Goal: Information Seeking & Learning: Find specific fact

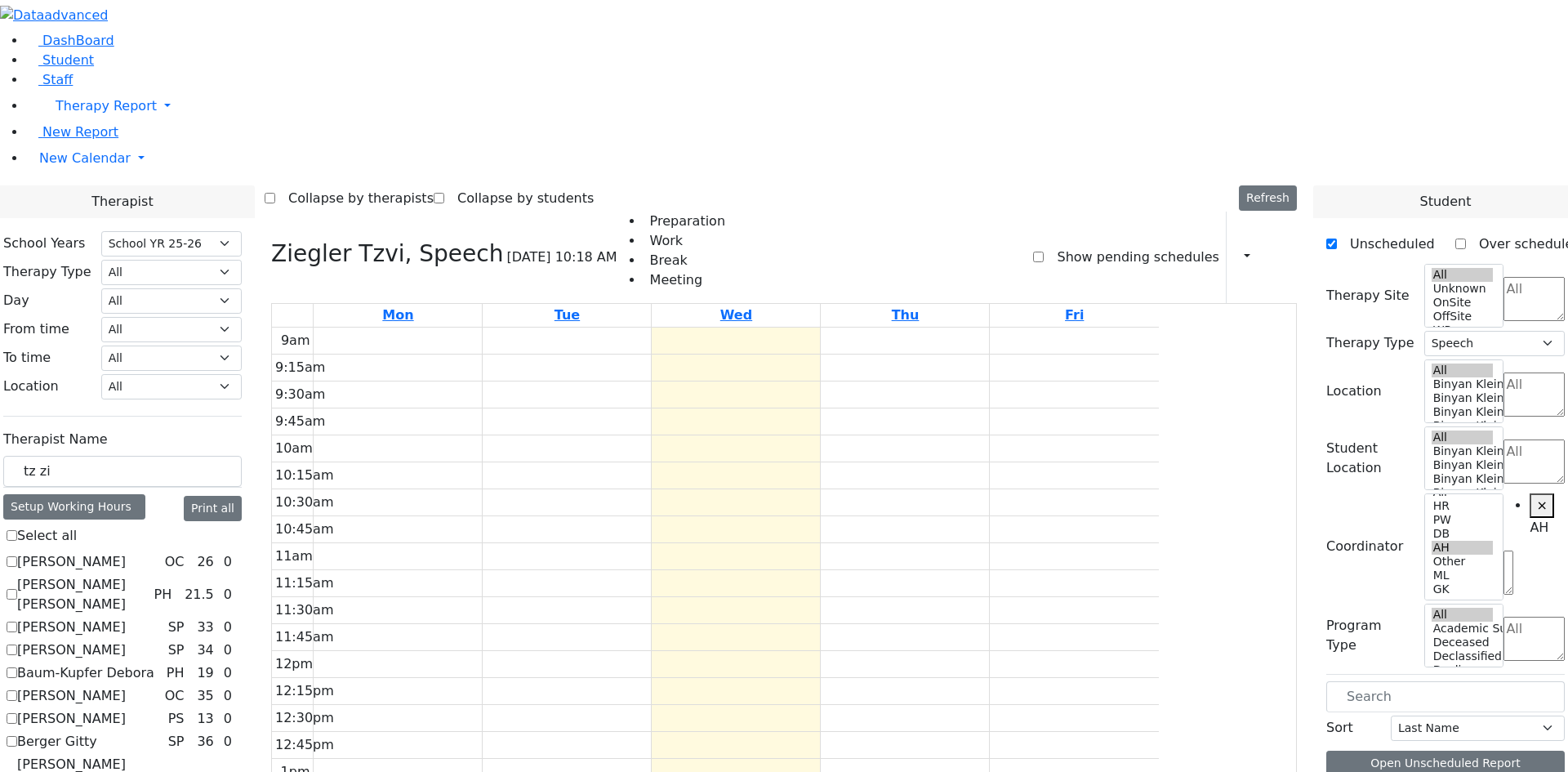
select select "212"
select select "3"
select select "4"
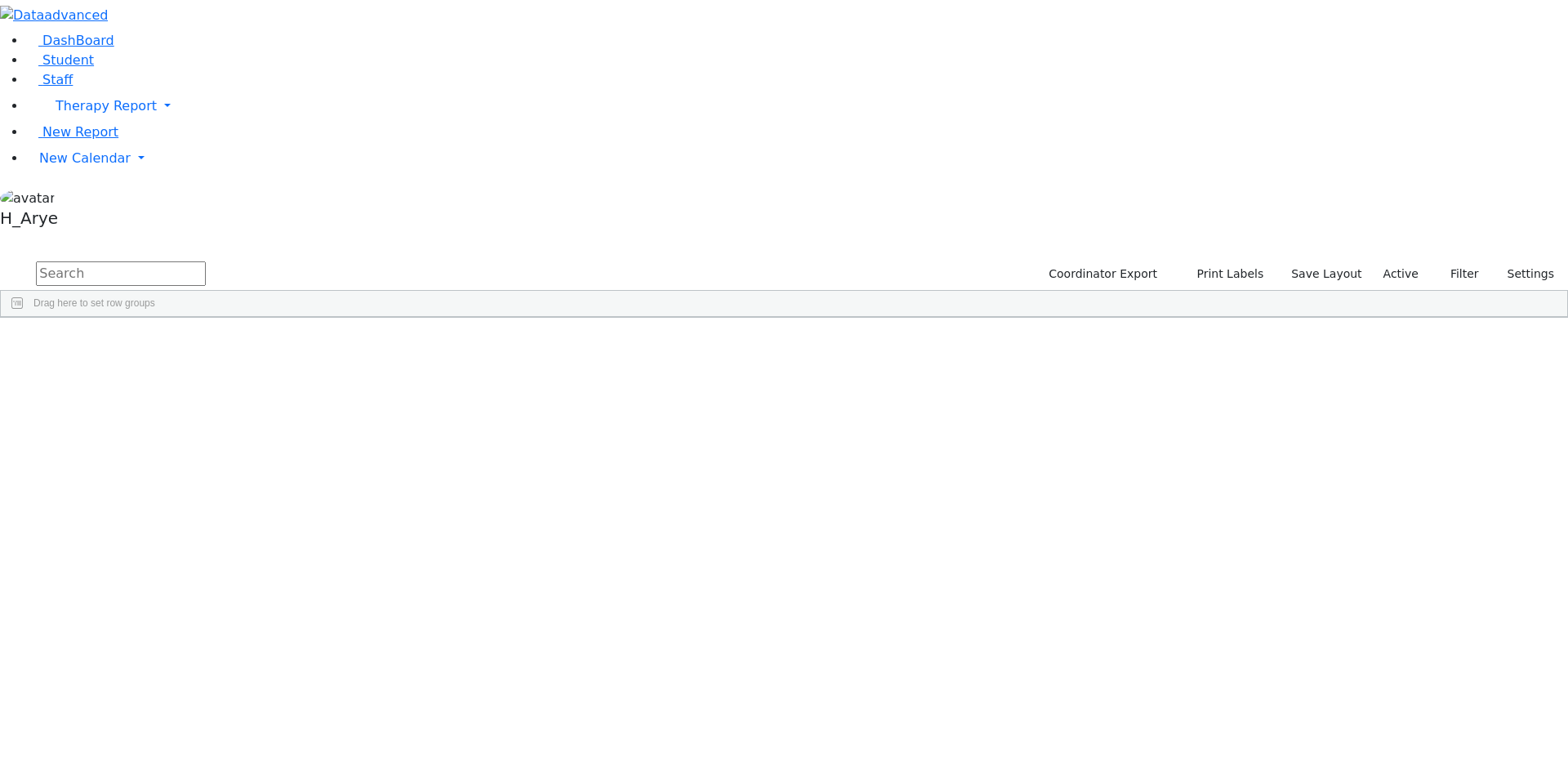
click at [206, 262] on input "text" at bounding box center [120, 273] width 170 height 25
click at [1388, 262] on label "Active" at bounding box center [1400, 274] width 50 height 25
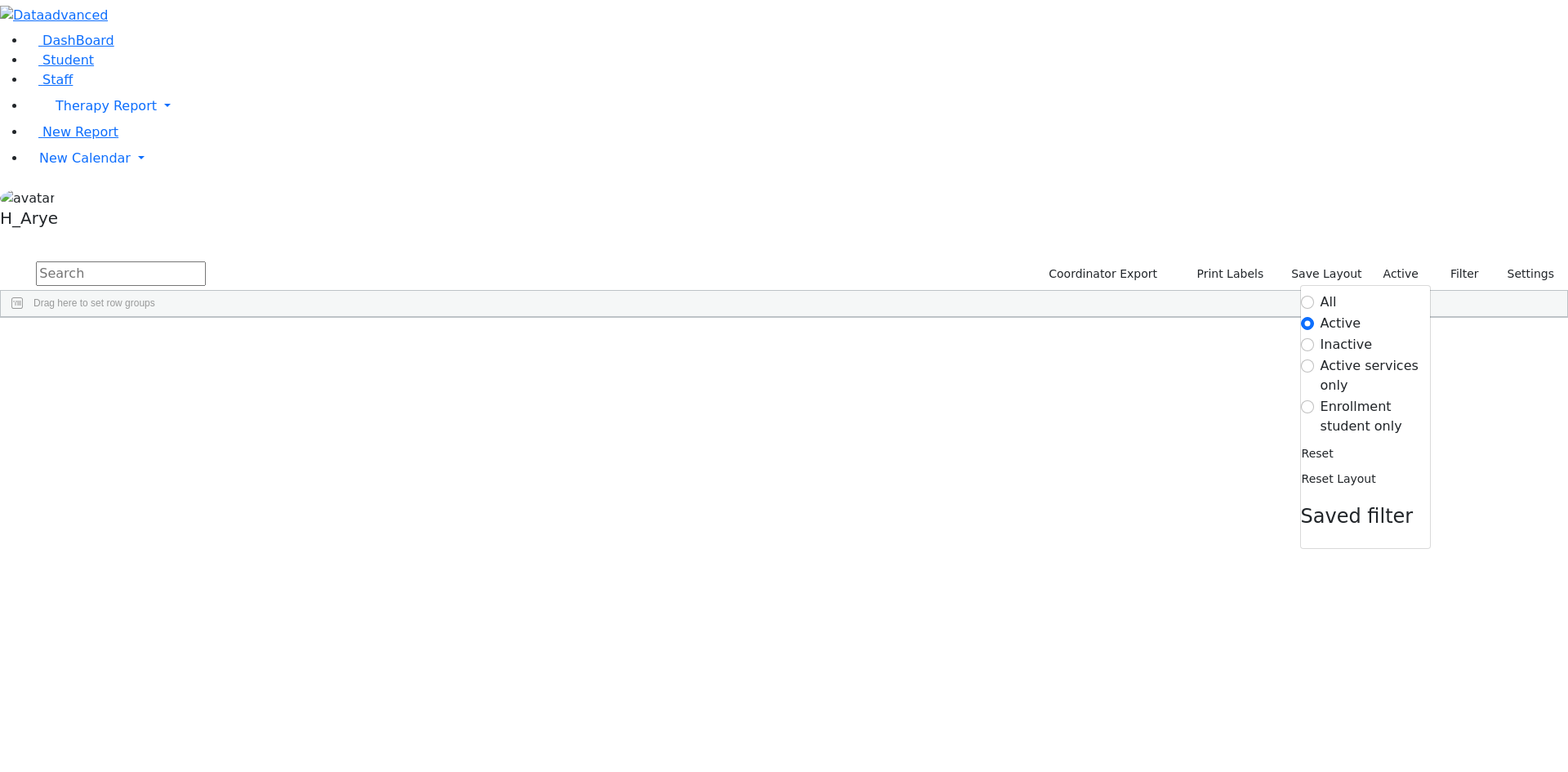
click at [1321, 292] on label "All" at bounding box center [1328, 301] width 16 height 19
click at [1311, 295] on input "All" at bounding box center [1307, 301] width 13 height 13
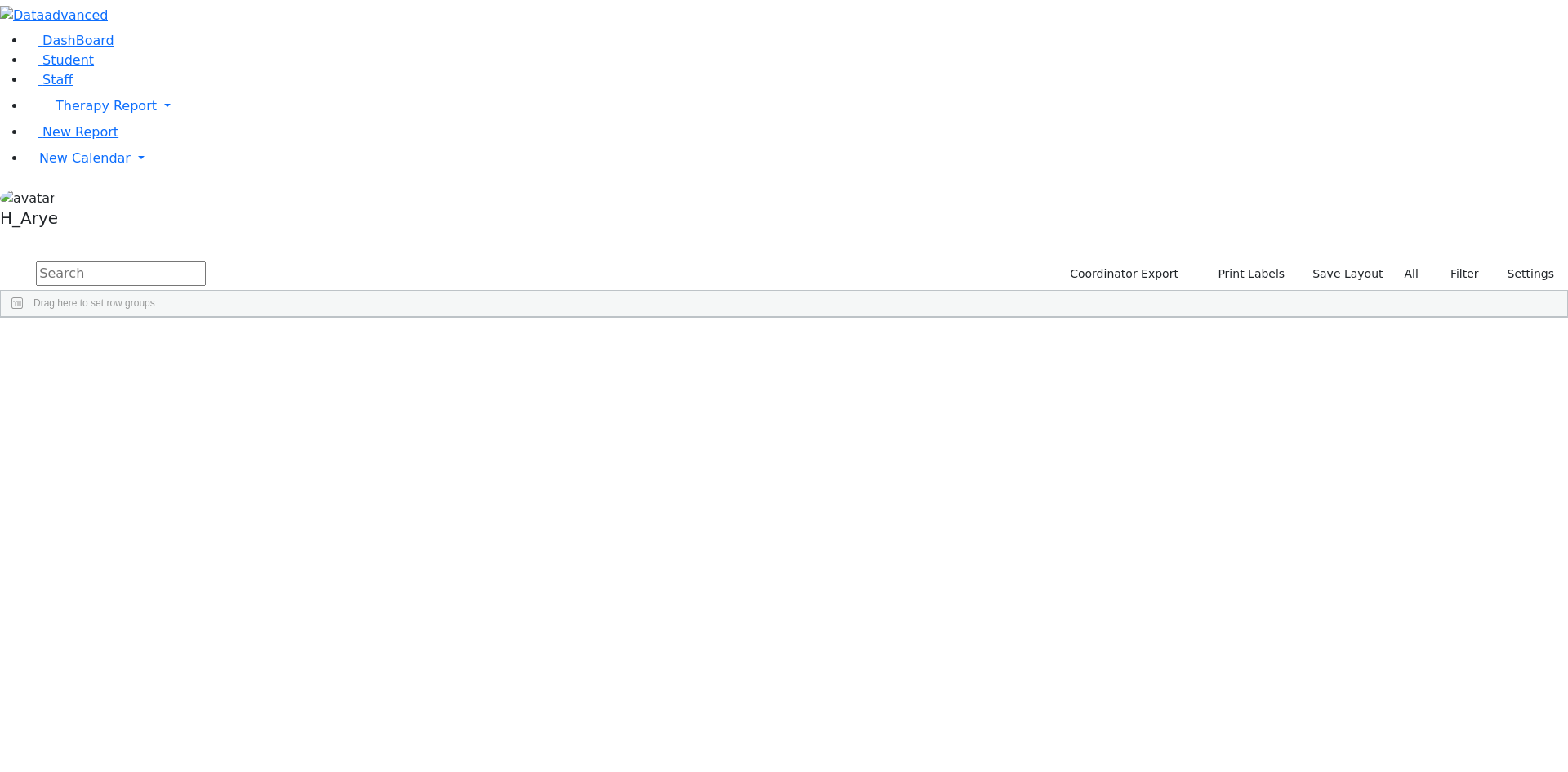
click at [206, 262] on input "text" at bounding box center [120, 273] width 170 height 25
drag, startPoint x: 290, startPoint y: 117, endPoint x: 323, endPoint y: 129, distance: 35.1
click at [132, 317] on div at bounding box center [130, 329] width 7 height 26
click at [165, 367] on div "03/25/2020" at bounding box center [149, 378] width 32 height 23
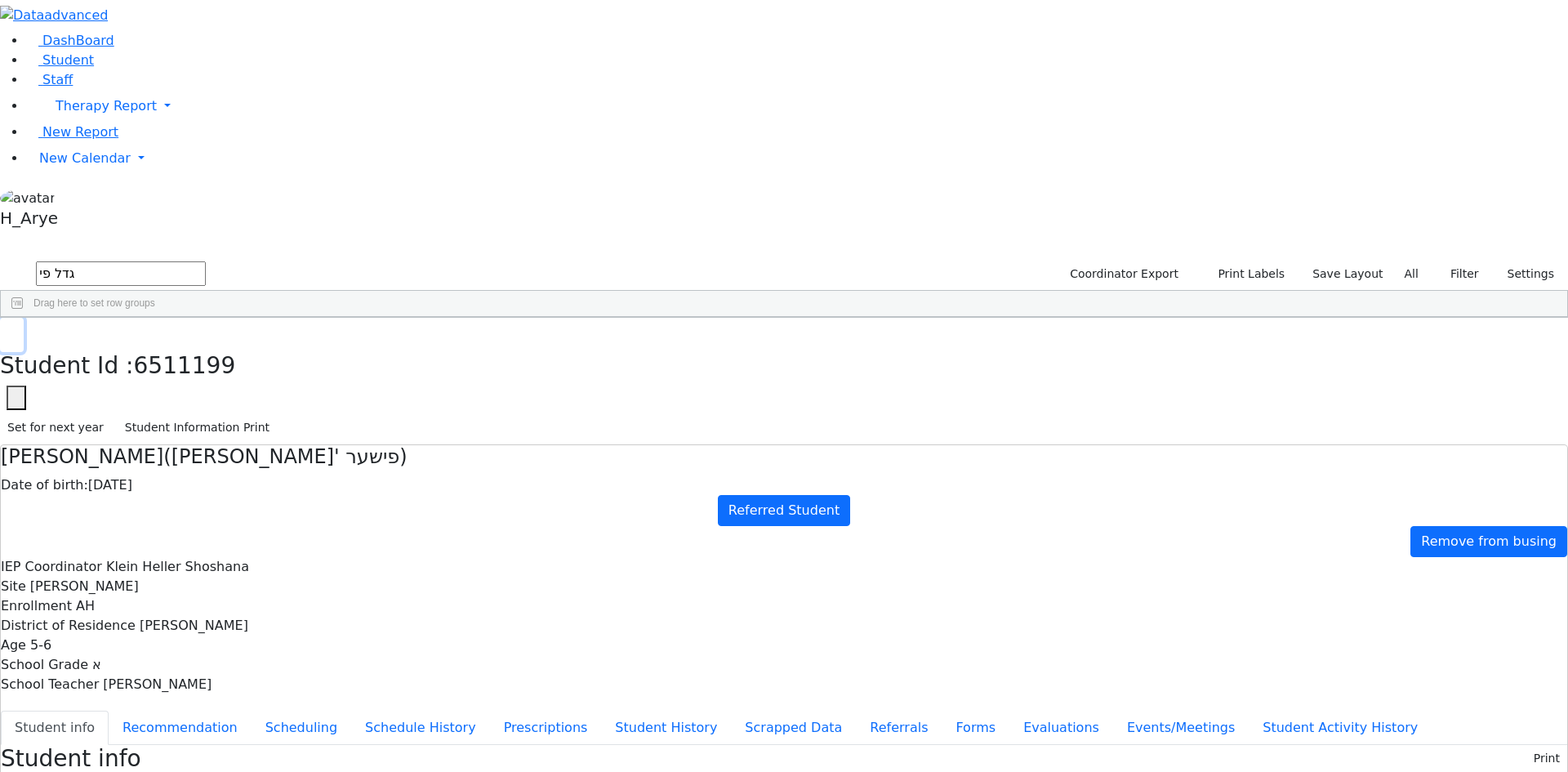
click at [8, 330] on use "button" at bounding box center [8, 330] width 0 height 0
drag, startPoint x: 320, startPoint y: 54, endPoint x: 105, endPoint y: 54, distance: 215.0
click at [105, 54] on div "DashBoard Student Staff Therapy Report Student Old Calendar Report H_Arye" at bounding box center [784, 784] width 1568 height 1568
type input "אל בערג"
click at [261, 344] on div "AH" at bounding box center [245, 355] width 32 height 23
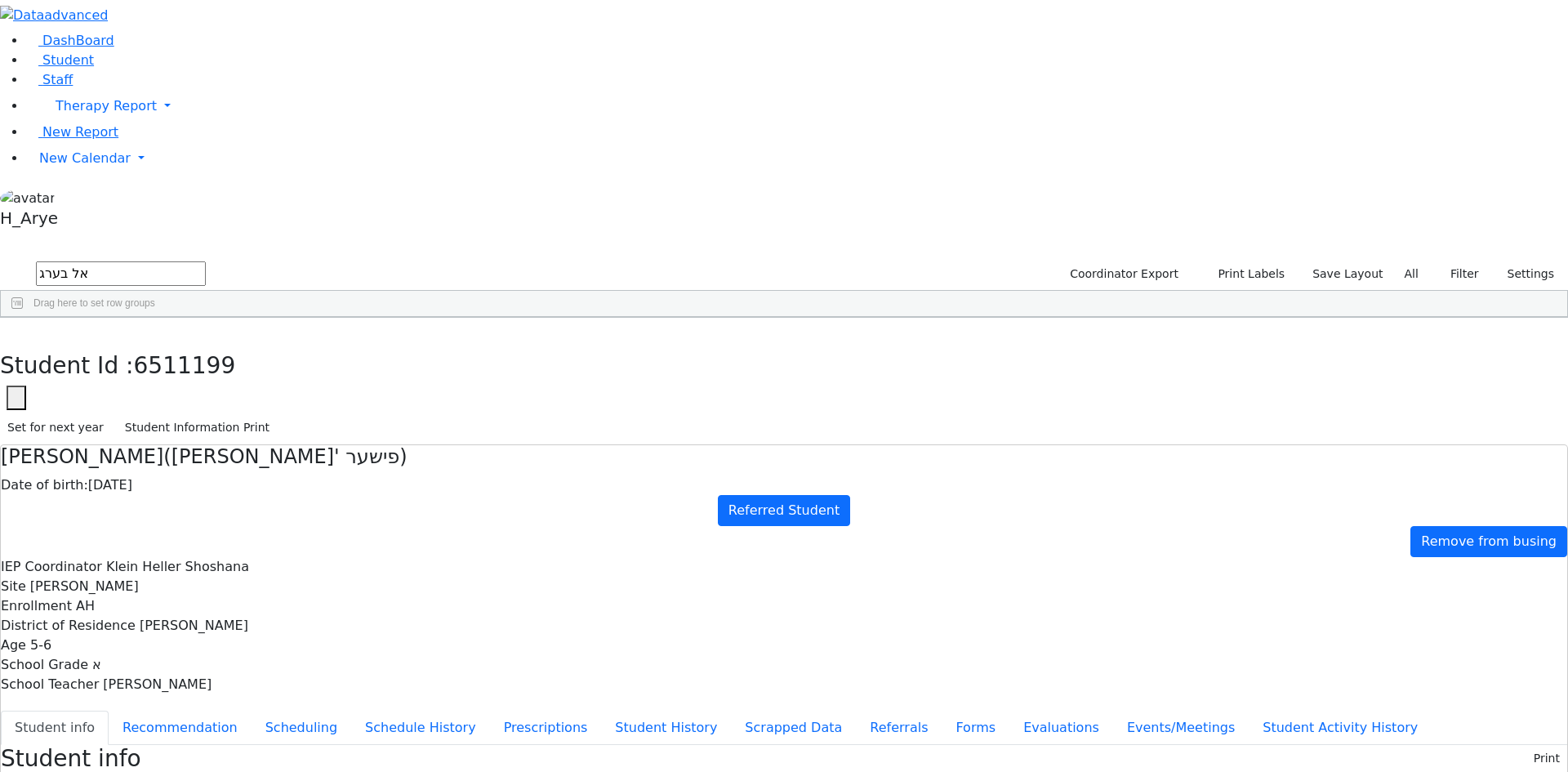
click at [261, 344] on div "AH" at bounding box center [245, 355] width 32 height 23
click at [52, 637] on span "4-2" at bounding box center [41, 644] width 21 height 15
click at [108, 710] on button "Student info" at bounding box center [54, 727] width 108 height 35
click at [434, 475] on div "Date of birth: 07/08/2021" at bounding box center [784, 484] width 1566 height 19
click at [479, 475] on div "Date of birth: 07/08/2021" at bounding box center [784, 484] width 1566 height 19
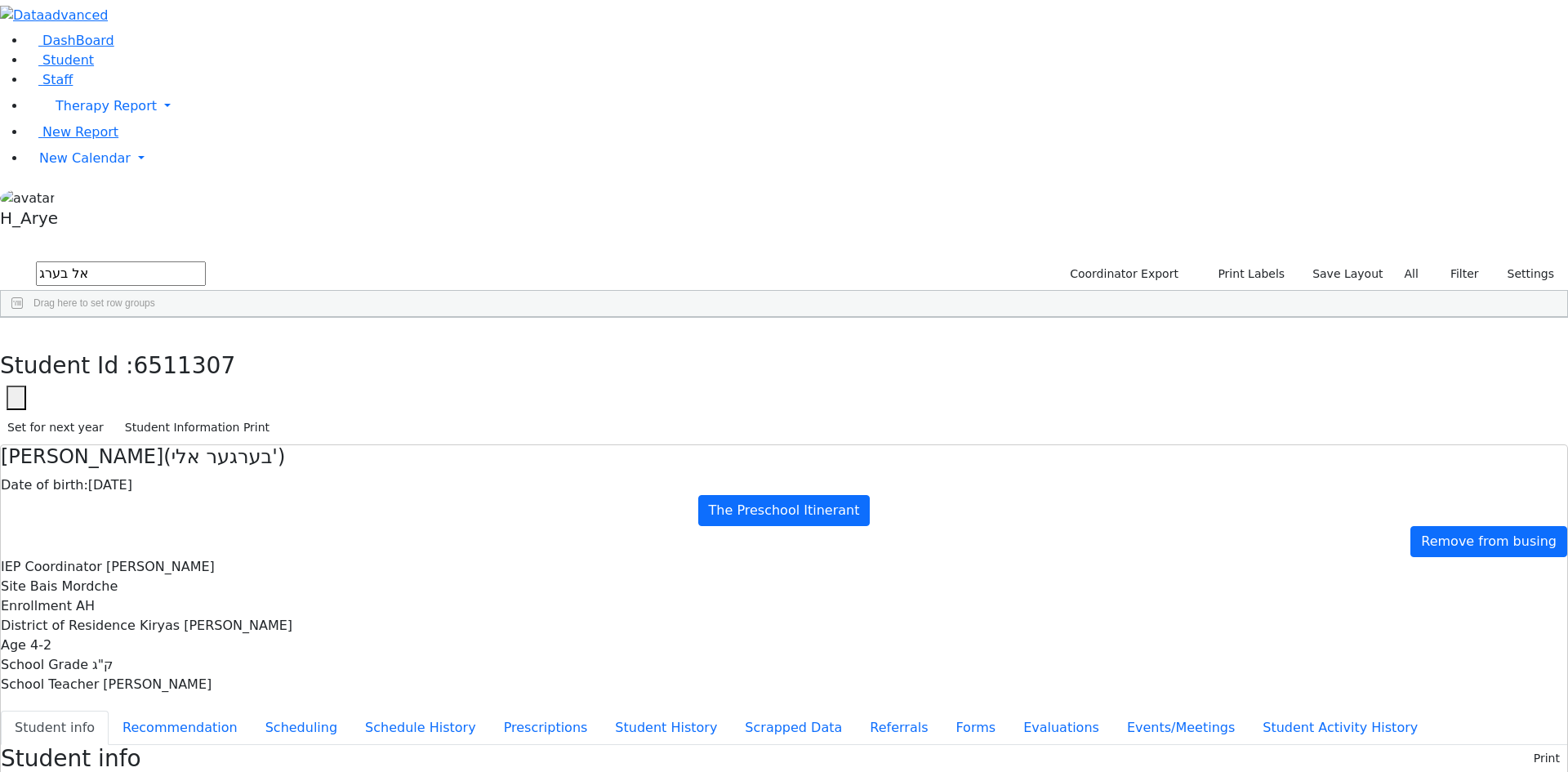
click at [479, 475] on div "Date of birth: 07/08/2021" at bounding box center [784, 484] width 1566 height 19
drag, startPoint x: 490, startPoint y: 102, endPoint x: 424, endPoint y: 111, distance: 66.6
click at [424, 445] on div "Eli Berger (בערגער אלי') Date of birth: 07/08/2021 The Preschool Itinerant Remo…" at bounding box center [784, 501] width 1566 height 112
click at [439, 557] on div "IEP Coordinator Ziegler, Tzvi" at bounding box center [784, 566] width 1566 height 19
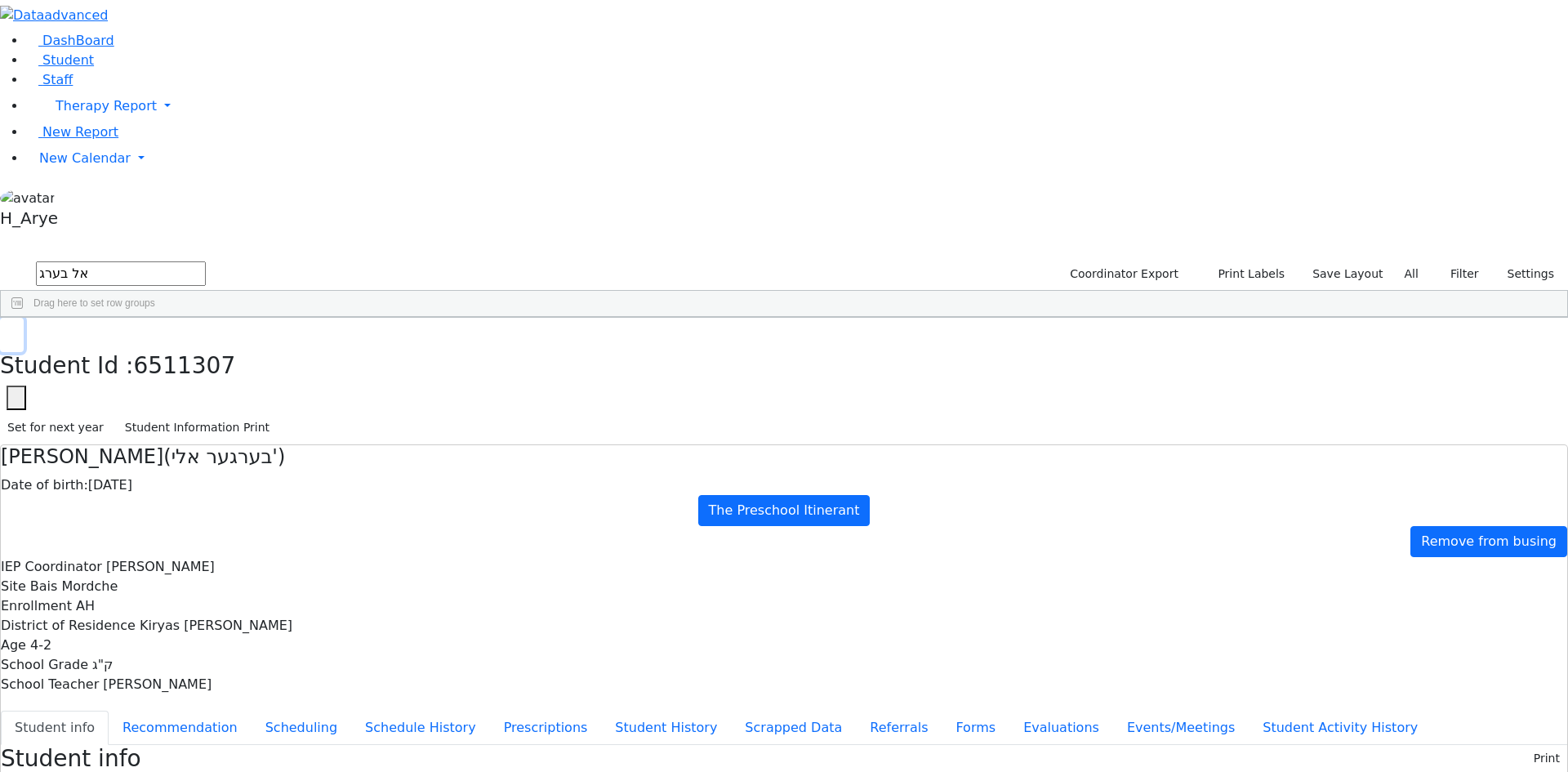
click at [16, 330] on icon "button" at bounding box center [12, 335] width 9 height 10
